Goal: Use online tool/utility: Utilize a website feature to perform a specific function

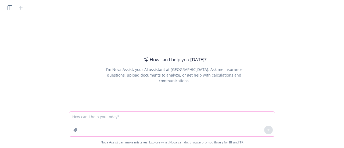
click at [90, 114] on textarea at bounding box center [172, 124] width 206 height 25
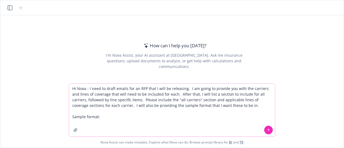
click at [103, 115] on textarea "Hi Nova - I need to draft emails for an RFP that I will be releasing. I am goin…" at bounding box center [172, 110] width 206 height 53
drag, startPoint x: 99, startPoint y: 117, endPoint x: 72, endPoint y: 116, distance: 27.2
click at [72, 116] on textarea "Hi Nova - I need to draft emails for an RFP that I will be releasing. I am goin…" at bounding box center [172, 110] width 206 height 53
paste textarea "• Client Name: • Effective Date: • SIC Code: • Situs State: • Technology System…"
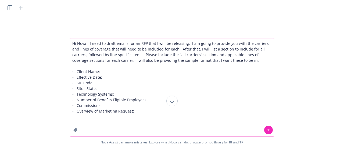
drag, startPoint x: 102, startPoint y: 60, endPoint x: 221, endPoint y: 64, distance: 119.2
click at [221, 64] on textarea "Hi Nova - I need to draft emails for an RFP that I will be releasing. I am goin…" at bounding box center [172, 87] width 206 height 98
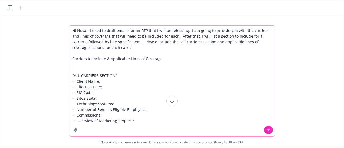
click at [147, 80] on textarea "Hi Nova - I need to draft emails for an RFP that I will be releasing. I am goin…" at bounding box center [172, 81] width 206 height 111
click at [126, 80] on textarea "Hi Nova - I need to draft emails for an RFP that I will be releasing. I am goin…" at bounding box center [172, 81] width 206 height 111
click at [120, 84] on textarea "Hi Nova - I need to draft emails for an RFP that I will be releasing. I am goin…" at bounding box center [172, 81] width 206 height 111
click at [107, 90] on textarea "Hi Nova - I need to draft emails for an RFP that I will be releasing. I am goin…" at bounding box center [172, 81] width 206 height 111
click at [104, 94] on textarea "Hi Nova - I need to draft emails for an RFP that I will be releasing. I am goin…" at bounding box center [172, 81] width 206 height 111
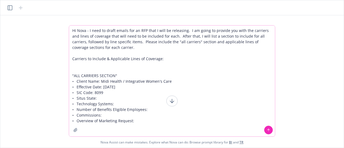
click at [103, 96] on textarea "Hi Nova - I need to draft emails for an RFP that I will be releasing. I am goin…" at bounding box center [172, 81] width 206 height 111
drag, startPoint x: 118, startPoint y: 101, endPoint x: 115, endPoint y: 102, distance: 3.0
click at [115, 102] on textarea "Hi Nova - I need to draft emails for an RFP that I will be releasing. I am goin…" at bounding box center [172, 81] width 206 height 111
click at [148, 109] on textarea "Hi Nova - I need to draft emails for an RFP that I will be releasing. I am goin…" at bounding box center [172, 81] width 206 height 111
click at [107, 118] on textarea "Hi Nova - I need to draft emails for an RFP that I will be releasing. I am goin…" at bounding box center [172, 81] width 206 height 111
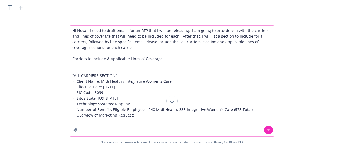
click at [135, 111] on textarea "Hi Nova - I need to draft emails for an RFP that I will be releasing. I am goin…" at bounding box center [172, 81] width 206 height 111
click at [136, 114] on textarea "Hi Nova - I need to draft emails for an RFP that I will be releasing. I am goin…" at bounding box center [172, 81] width 206 height 111
drag, startPoint x: 137, startPoint y: 114, endPoint x: 69, endPoint y: 115, distance: 67.2
click at [69, 115] on textarea "Hi Nova - I need to draft emails for an RFP that I will be releasing. I am goin…" at bounding box center [172, 81] width 206 height 111
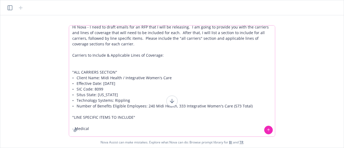
click at [99, 131] on textarea "Hi Nova - I need to draft emails for an RFP that I will be releasing. I am goin…" at bounding box center [172, 81] width 206 height 111
click at [92, 130] on textarea "Hi Nova - I need to draft emails for an RFP that I will be releasing. I am goin…" at bounding box center [172, 81] width 206 height 111
click at [91, 135] on textarea "Hi Nova - I need to draft emails for an RFP that I will be releasing. I am goin…" at bounding box center [172, 81] width 206 height 111
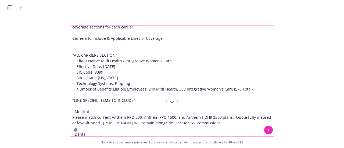
scroll to position [26, 0]
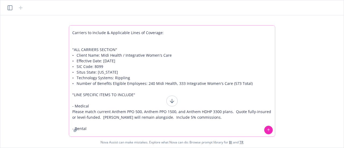
click at [201, 117] on textarea "Hi Nova - I need to draft emails for an RFP that I will be releasing. I am goin…" at bounding box center [172, 81] width 206 height 111
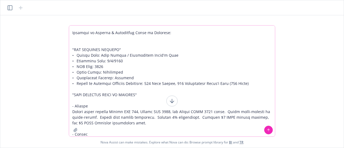
click at [156, 130] on textarea at bounding box center [172, 81] width 206 height 111
click at [147, 131] on textarea at bounding box center [172, 81] width 206 height 111
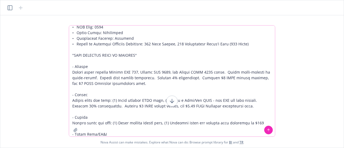
scroll to position [71, 0]
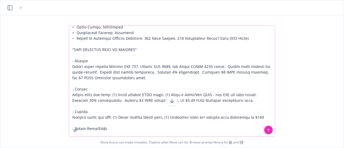
click at [90, 133] on textarea at bounding box center [172, 81] width 206 height 111
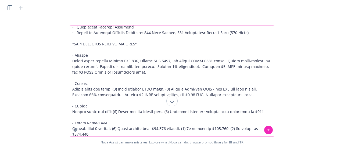
scroll to position [83, 0]
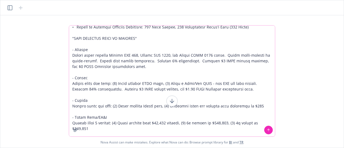
click at [269, 123] on textarea at bounding box center [172, 81] width 206 height 111
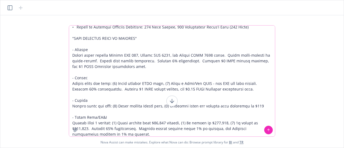
click at [103, 110] on textarea at bounding box center [172, 81] width 206 height 111
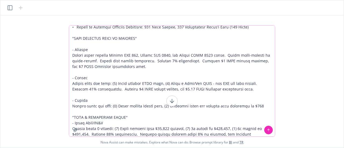
click at [74, 47] on textarea at bounding box center [172, 81] width 206 height 111
click at [74, 45] on textarea at bounding box center [172, 81] width 206 height 111
click at [72, 73] on textarea at bounding box center [172, 81] width 206 height 111
click at [76, 98] on textarea at bounding box center [172, 81] width 206 height 111
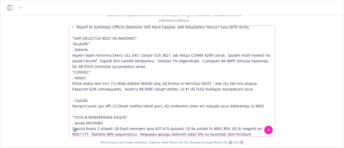
click at [74, 93] on textarea at bounding box center [172, 81] width 206 height 111
click at [70, 93] on textarea at bounding box center [172, 81] width 206 height 111
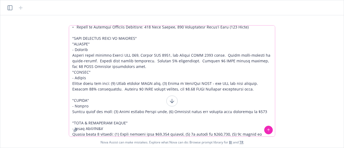
click at [72, 70] on textarea at bounding box center [172, 81] width 206 height 111
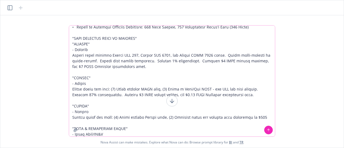
click at [71, 42] on textarea at bounding box center [172, 81] width 206 height 111
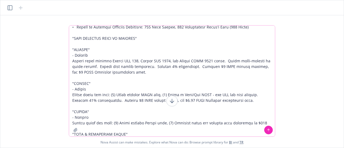
click at [122, 136] on textarea at bounding box center [172, 81] width 206 height 111
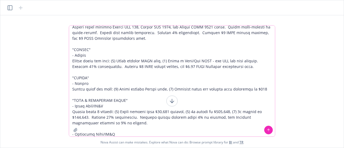
scroll to position [122, 0]
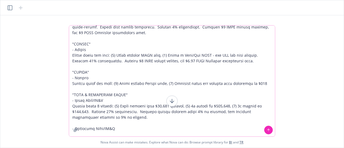
click at [109, 91] on textarea at bounding box center [172, 81] width 206 height 111
click at [111, 95] on textarea at bounding box center [172, 81] width 206 height 111
click at [72, 105] on textarea at bounding box center [172, 81] width 206 height 111
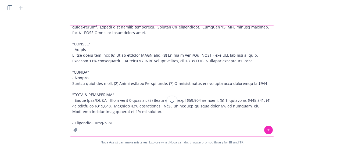
click at [116, 124] on textarea at bounding box center [172, 81] width 206 height 111
click at [123, 94] on textarea at bounding box center [172, 81] width 206 height 111
drag, startPoint x: 146, startPoint y: 112, endPoint x: 154, endPoint y: 104, distance: 11.3
click at [154, 104] on textarea at bounding box center [172, 81] width 206 height 111
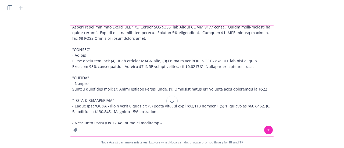
click at [147, 127] on textarea at bounding box center [172, 81] width 206 height 111
paste textarea "Include client subsidy worth 3% of premium, and Newfront partnership subsidy of…"
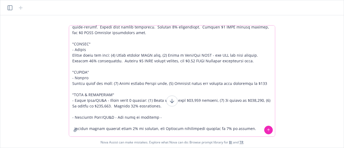
click at [88, 127] on textarea at bounding box center [172, 81] width 206 height 111
click at [135, 128] on textarea at bounding box center [172, 81] width 206 height 111
click at [243, 129] on textarea at bounding box center [172, 81] width 206 height 111
click at [159, 119] on textarea at bounding box center [172, 81] width 206 height 111
click at [167, 115] on textarea at bounding box center [172, 81] width 206 height 111
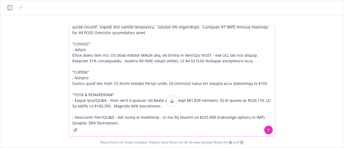
click at [100, 111] on textarea at bounding box center [172, 81] width 206 height 111
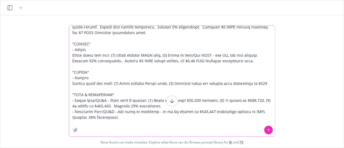
click at [90, 123] on textarea at bounding box center [172, 81] width 206 height 111
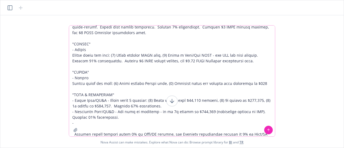
click at [83, 120] on textarea at bounding box center [172, 81] width 206 height 111
click at [83, 124] on textarea at bounding box center [172, 81] width 206 height 111
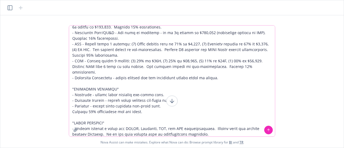
scroll to position [207, 0]
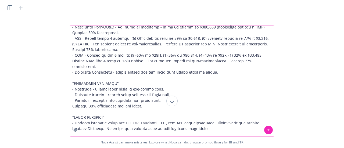
drag, startPoint x: 161, startPoint y: 129, endPoint x: 245, endPoint y: 152, distance: 87.9
click at [245, 148] on html "How can I help you [DATE]? I'm Nova Assist, your AI assistant at Newfront. Ask …" at bounding box center [172, 74] width 344 height 148
click at [213, 64] on textarea at bounding box center [172, 81] width 206 height 111
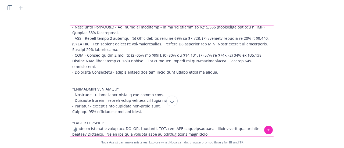
paste textarea "Include client subsidy worth 3% of Life/DI premium, and Newfront partnership su…"
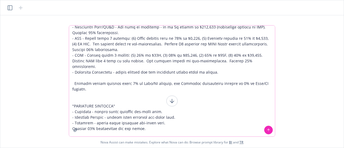
click at [191, 71] on textarea at bounding box center [172, 81] width 206 height 111
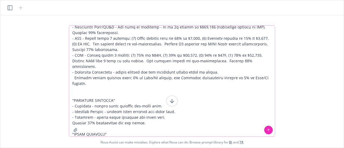
click at [74, 72] on textarea at bounding box center [172, 81] width 206 height 111
click at [173, 76] on textarea at bounding box center [172, 81] width 206 height 111
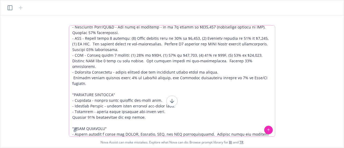
click at [191, 79] on textarea at bounding box center [172, 81] width 206 height 111
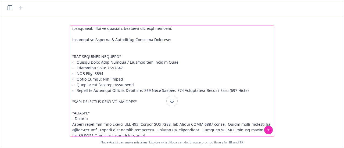
scroll to position [2, 0]
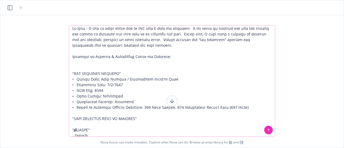
click at [146, 59] on textarea at bounding box center [172, 81] width 206 height 111
click at [95, 64] on textarea at bounding box center [172, 81] width 206 height 111
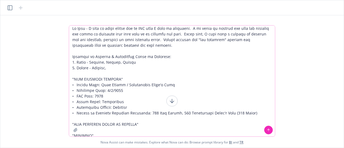
click at [133, 72] on textarea at bounding box center [172, 81] width 206 height 111
click at [129, 66] on textarea at bounding box center [172, 81] width 206 height 111
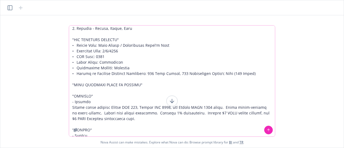
scroll to position [64, 0]
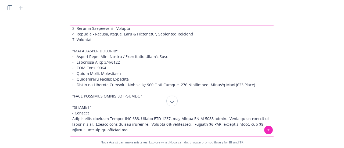
drag, startPoint x: 184, startPoint y: 33, endPoint x: 92, endPoint y: 33, distance: 91.7
click at [92, 33] on textarea at bounding box center [172, 81] width 206 height 111
click at [101, 39] on textarea at bounding box center [172, 81] width 206 height 111
paste textarea "Dental, Vision, Life & Disability, Voluntary Benefits"
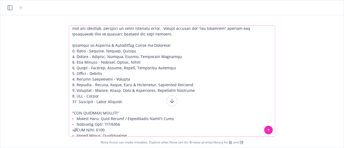
scroll to position [2, 0]
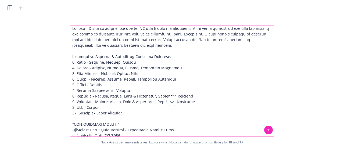
click at [120, 47] on textarea at bounding box center [172, 81] width 206 height 111
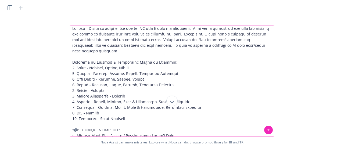
type textarea "Lo Ipsu - D sita co adipi elitse doe te INC utla E dolo ma aliquaeni. A mi veni…"
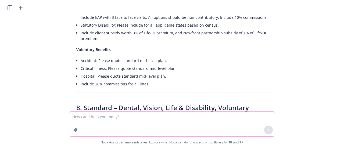
scroll to position [1638, 0]
